Goal: Communication & Community: Answer question/provide support

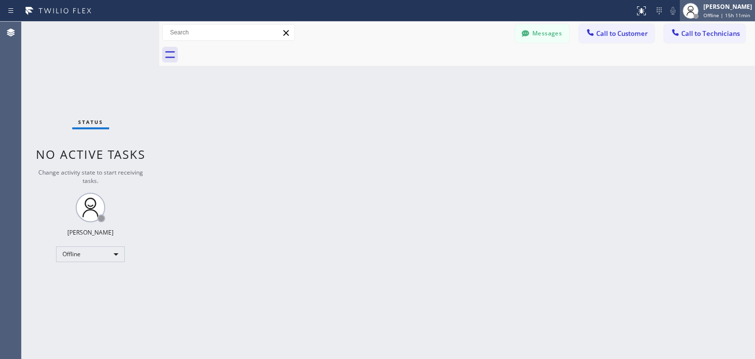
click at [723, 16] on span "Offline | 15h 11min" at bounding box center [726, 15] width 47 height 7
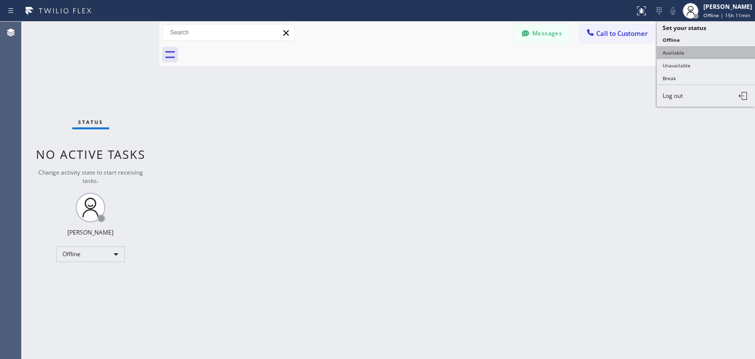
click at [718, 46] on button "Available" at bounding box center [706, 52] width 98 height 13
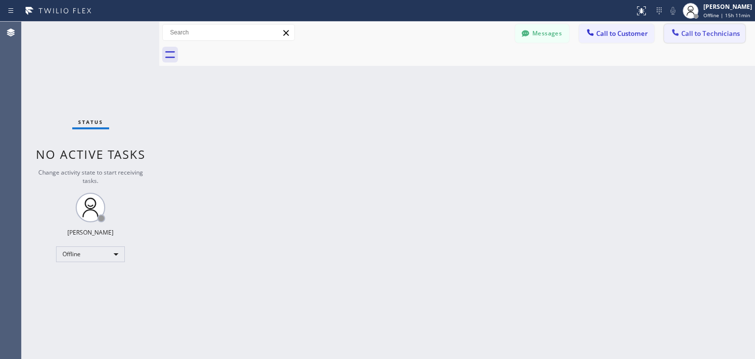
click at [737, 32] on span "Call to Technicians" at bounding box center [710, 33] width 58 height 9
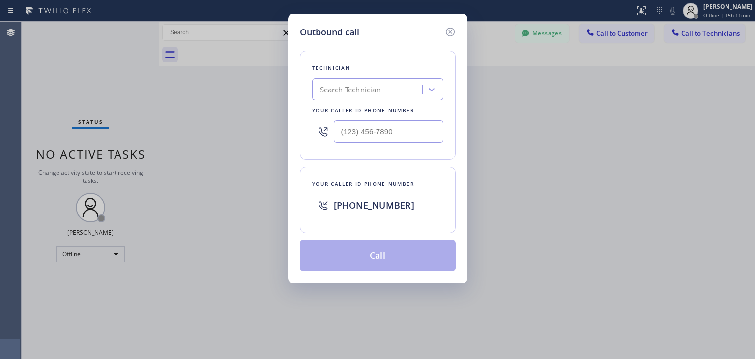
drag, startPoint x: 408, startPoint y: 101, endPoint x: 386, endPoint y: 89, distance: 24.9
click at [386, 89] on div "Technician Search Technician Your caller id phone number" at bounding box center [378, 105] width 156 height 109
click at [386, 89] on div "Search Technician" at bounding box center [368, 89] width 107 height 17
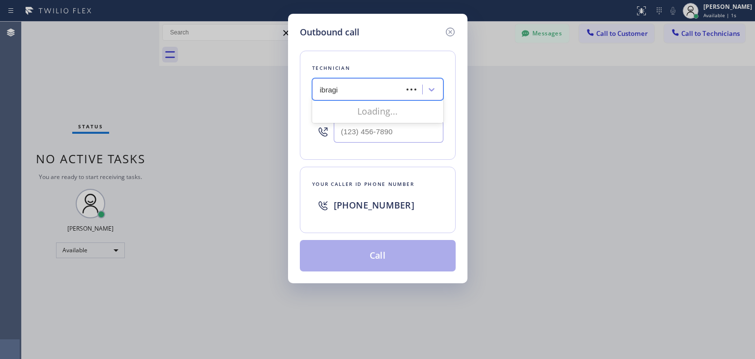
type input "ibragim"
click at [402, 117] on div "[PERSON_NAME]" at bounding box center [377, 110] width 131 height 18
type input "[PHONE_NUMBER]"
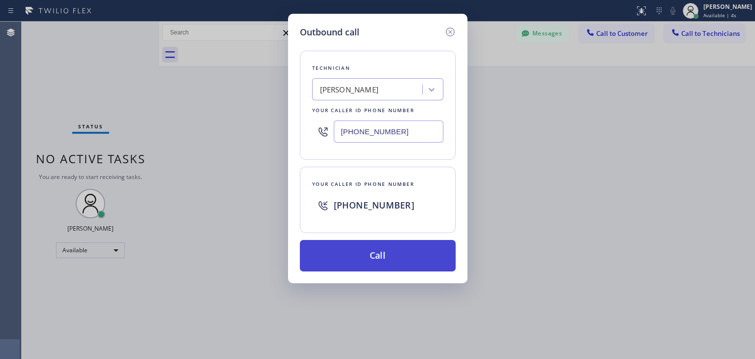
click at [391, 253] on button "Call" at bounding box center [378, 255] width 156 height 31
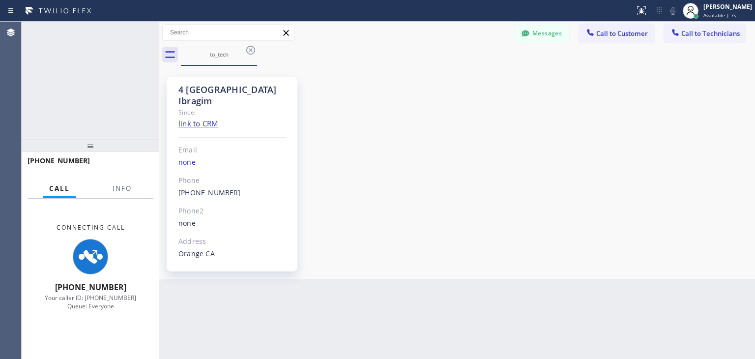
scroll to position [28, 0]
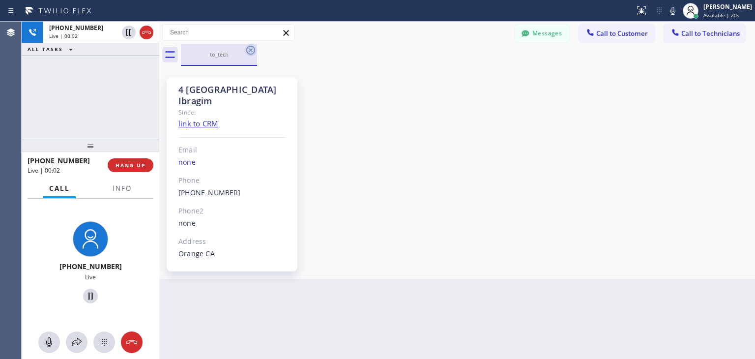
click at [249, 54] on icon at bounding box center [250, 50] width 9 height 9
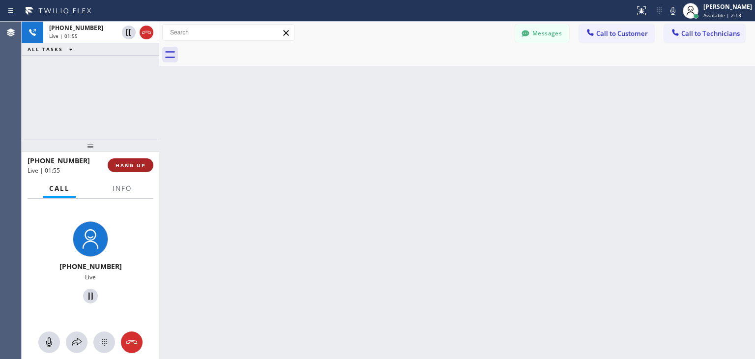
click at [146, 165] on button "HANG UP" at bounding box center [131, 165] width 46 height 14
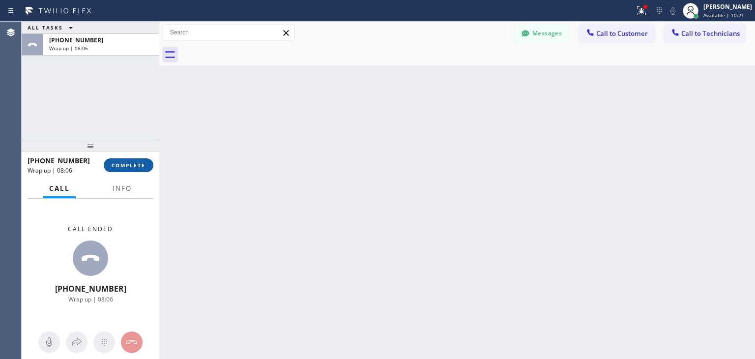
click at [130, 160] on button "COMPLETE" at bounding box center [129, 165] width 50 height 14
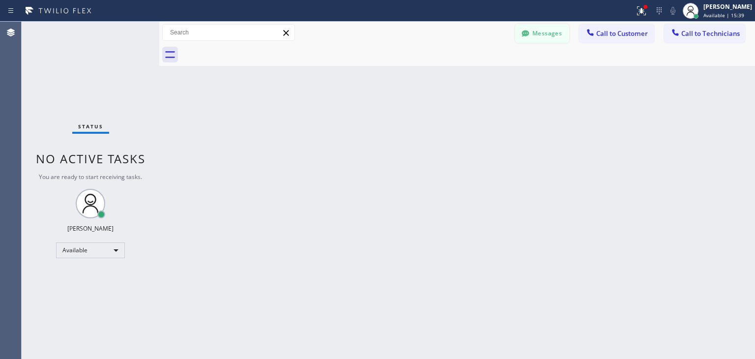
click at [544, 38] on button "Messages" at bounding box center [542, 33] width 54 height 19
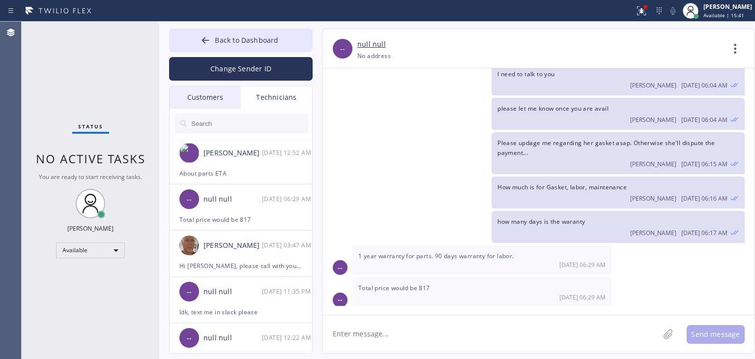
click at [216, 99] on div "Customers" at bounding box center [205, 97] width 71 height 23
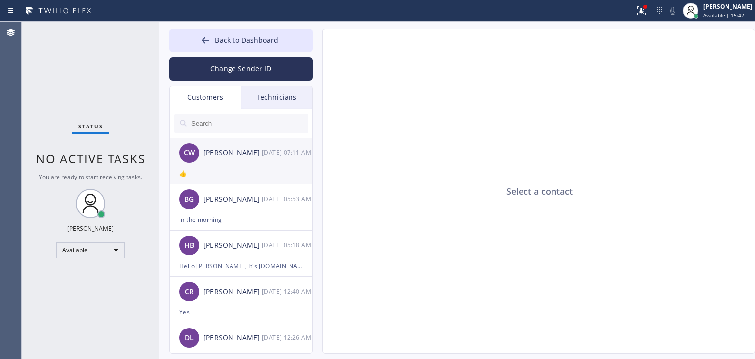
click at [235, 142] on div "[PERSON_NAME] [DATE] 07:11 AM" at bounding box center [242, 152] width 144 height 29
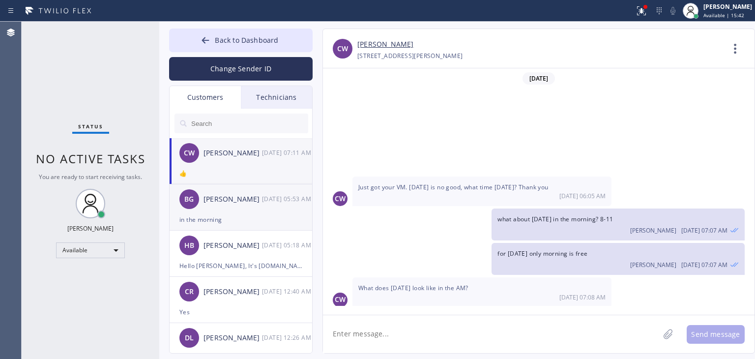
scroll to position [132, 0]
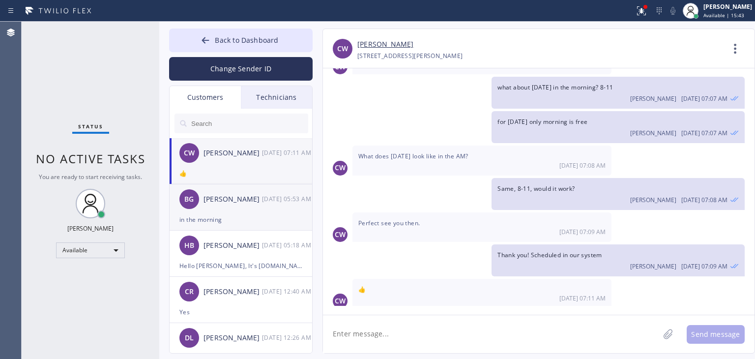
click at [234, 208] on div "BG [PERSON_NAME] [DATE] 05:53 AM" at bounding box center [242, 198] width 144 height 29
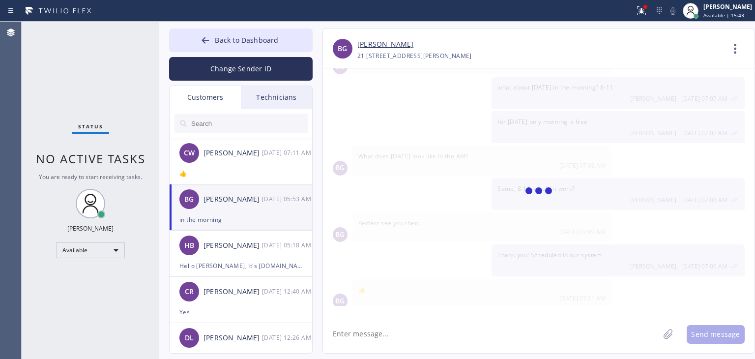
scroll to position [0, 0]
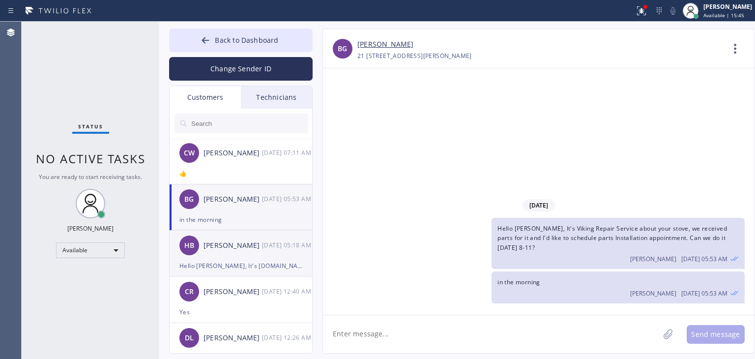
click at [252, 265] on div "Hello [PERSON_NAME], It's [DOMAIN_NAME] about your Ice Maker. I'm sorry but we …" at bounding box center [240, 265] width 123 height 11
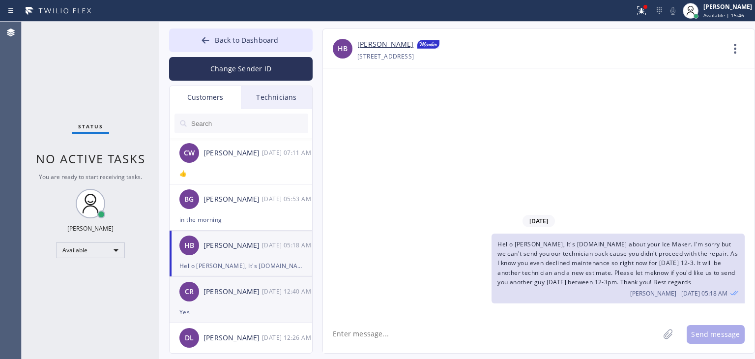
click at [250, 309] on div "Yes" at bounding box center [240, 311] width 123 height 11
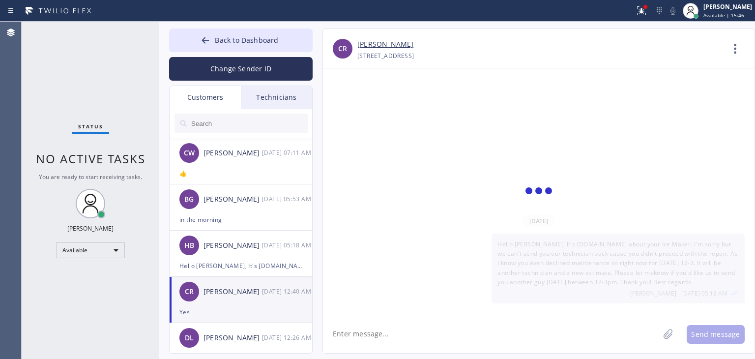
scroll to position [366, 0]
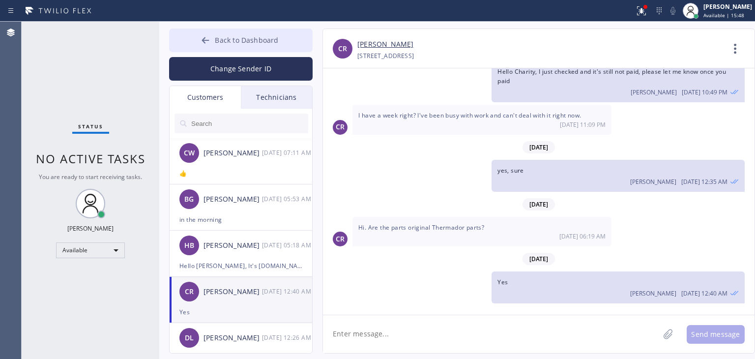
click at [262, 46] on button "Back to Dashboard" at bounding box center [241, 41] width 144 height 24
